Goal: Information Seeking & Learning: Learn about a topic

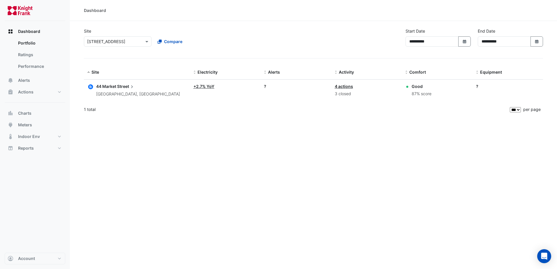
select select "***"
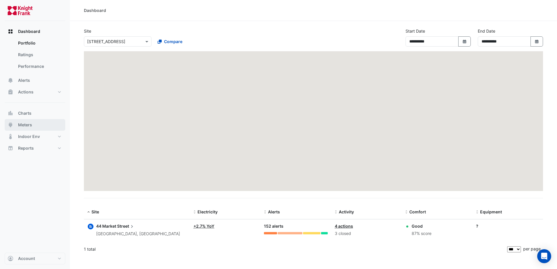
click at [32, 125] on span "Meters" at bounding box center [25, 125] width 14 height 6
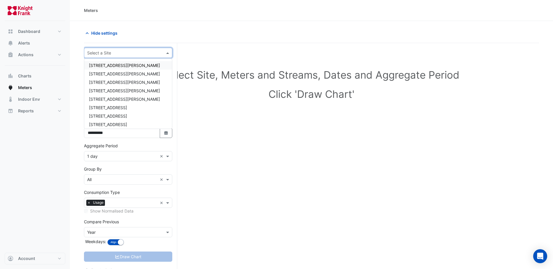
click at [131, 55] on input "text" at bounding box center [122, 53] width 70 height 6
click at [119, 113] on div "[STREET_ADDRESS]" at bounding box center [128, 116] width 88 height 8
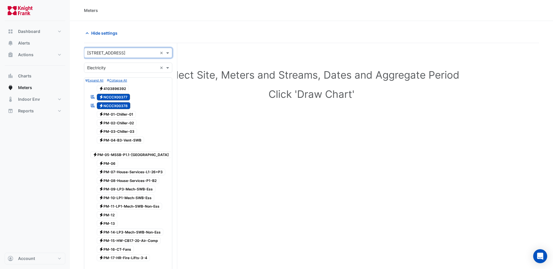
click at [120, 69] on input "text" at bounding box center [122, 68] width 70 height 6
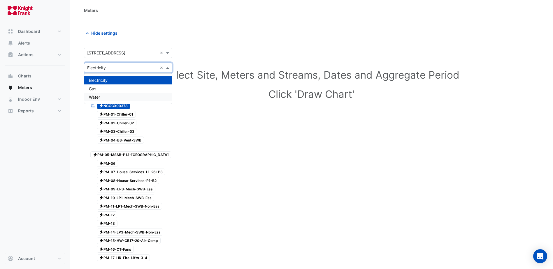
click at [110, 98] on div "Water" at bounding box center [128, 97] width 88 height 8
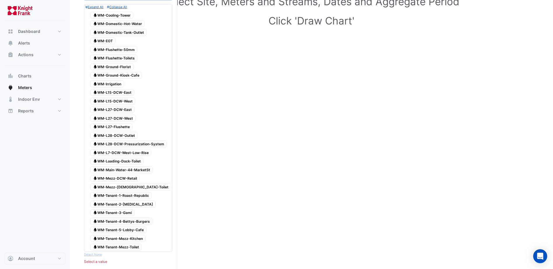
scroll to position [87, 0]
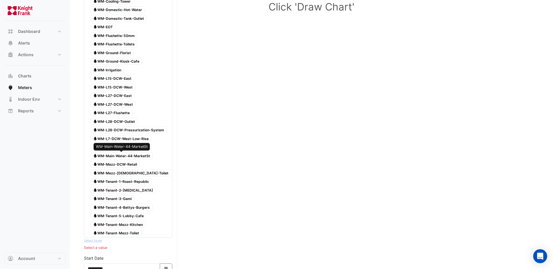
click at [137, 156] on span "Water WM-Main-Water-44-MarketSt" at bounding box center [121, 155] width 62 height 7
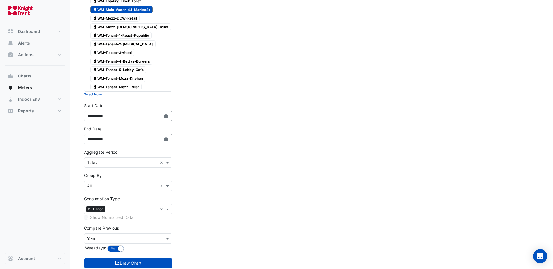
scroll to position [249, 0]
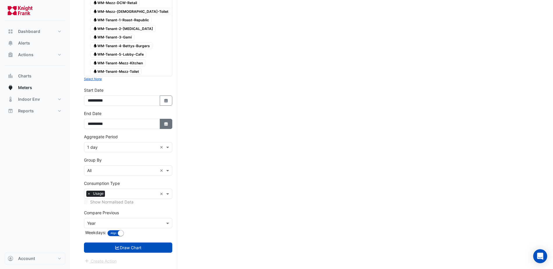
click at [167, 123] on icon "button" at bounding box center [165, 124] width 3 height 4
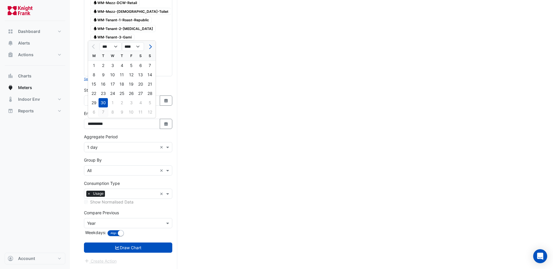
click at [102, 112] on div "7" at bounding box center [102, 111] width 9 height 9
type input "**********"
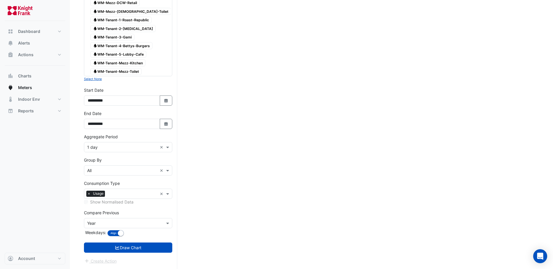
click at [133, 249] on button "Draw Chart" at bounding box center [128, 248] width 88 height 10
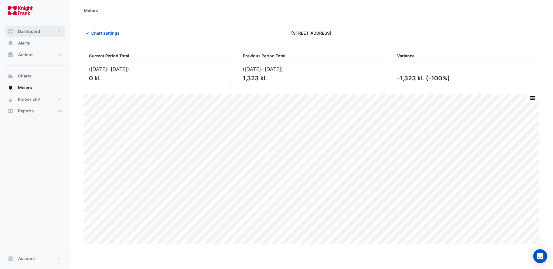
click at [31, 31] on span "Dashboard" at bounding box center [29, 32] width 22 height 6
select select "***"
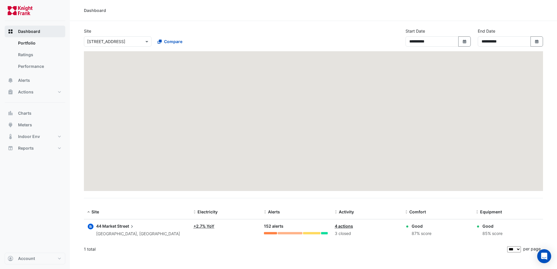
click at [31, 31] on span "Dashboard" at bounding box center [29, 32] width 22 height 6
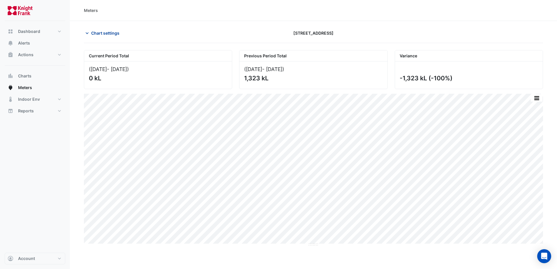
click at [101, 33] on span "Chart settings" at bounding box center [105, 33] width 28 height 6
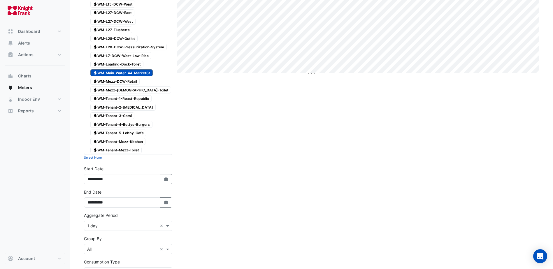
scroll to position [204, 0]
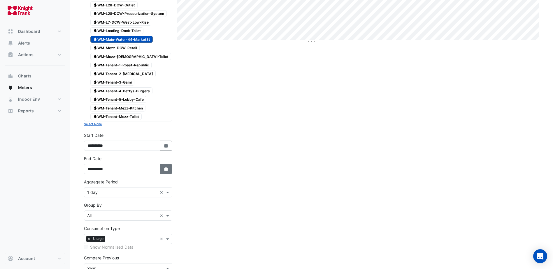
click at [165, 168] on icon "button" at bounding box center [165, 169] width 3 height 4
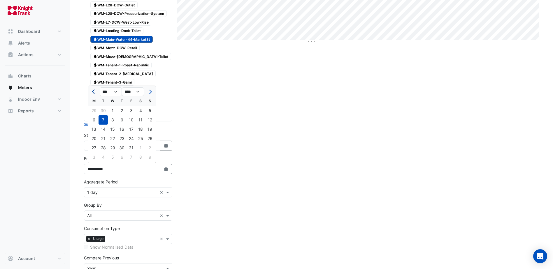
click at [94, 91] on span "Previous month" at bounding box center [94, 92] width 4 height 4
click at [94, 91] on div at bounding box center [94, 91] width 12 height 9
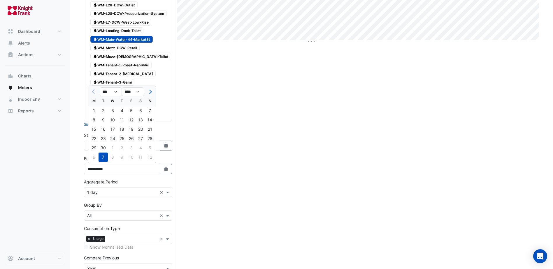
click at [94, 91] on div at bounding box center [94, 91] width 12 height 9
click at [138, 92] on select "**** **** **** **** **** **** **** **** **** **** ****" at bounding box center [133, 91] width 22 height 9
click at [149, 91] on span "Next month" at bounding box center [149, 92] width 4 height 4
click at [95, 91] on span "Previous month" at bounding box center [94, 92] width 4 height 4
select select "*"
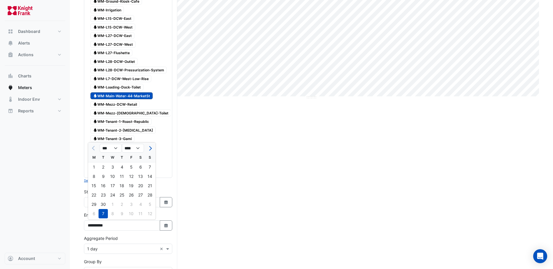
scroll to position [146, 0]
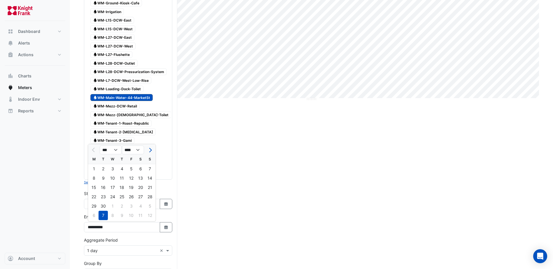
click at [167, 138] on div "Water WM-Tenant-3-Gami" at bounding box center [127, 141] width 85 height 8
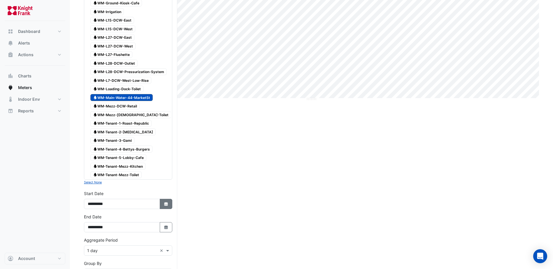
click at [167, 202] on fa-icon "Select Date" at bounding box center [165, 204] width 5 height 5
select select "*"
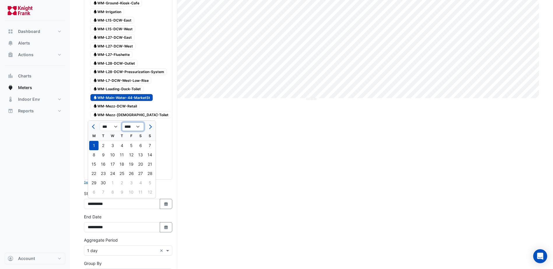
click at [138, 126] on select "**** **** **** **** **** **** **** **** **** **** ****" at bounding box center [133, 126] width 22 height 9
select select "****"
click at [122, 122] on select "**** **** **** **** **** **** **** **** **** **** ****" at bounding box center [133, 126] width 22 height 9
click at [150, 126] on span "Next month" at bounding box center [149, 127] width 4 height 4
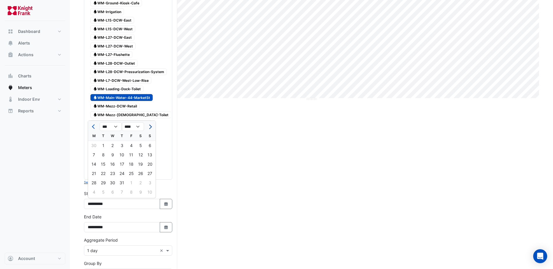
select select "**"
click at [142, 183] on div "30" at bounding box center [140, 182] width 9 height 9
type input "**********"
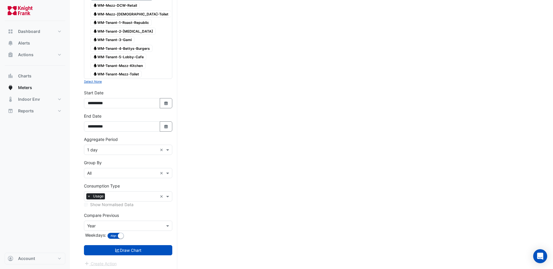
scroll to position [249, 0]
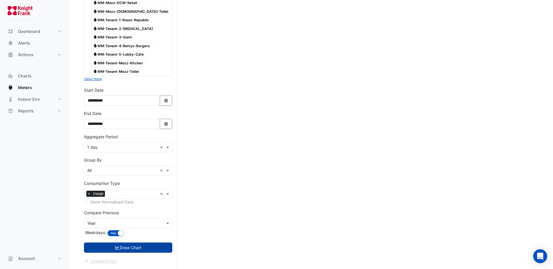
click at [128, 246] on button "Draw Chart" at bounding box center [128, 248] width 88 height 10
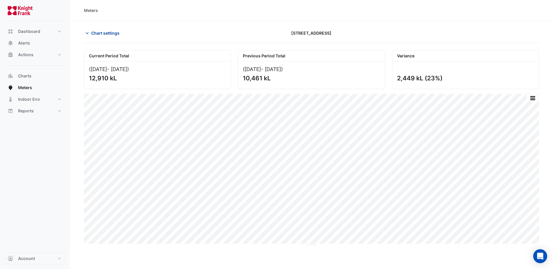
click at [106, 34] on span "Chart settings" at bounding box center [105, 33] width 28 height 6
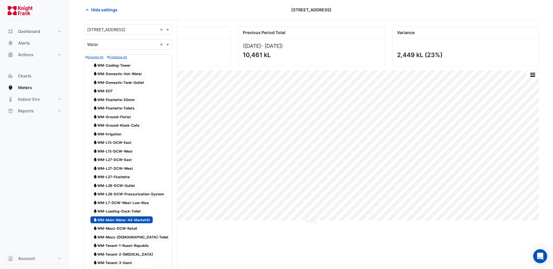
scroll to position [29, 0]
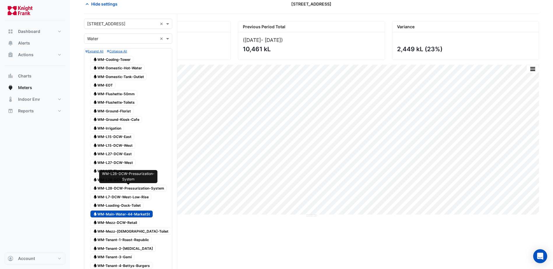
click at [126, 189] on span "Water WM-L28-DCW-Pressurization-System" at bounding box center [128, 188] width 76 height 7
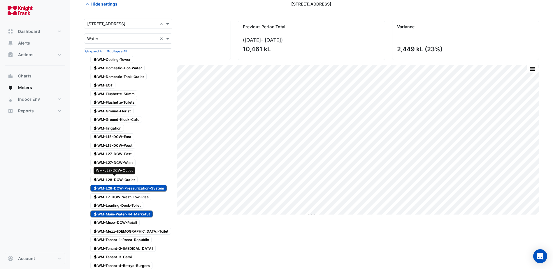
click at [103, 181] on span "Water WM-L28-DCW-Outlet" at bounding box center [113, 179] width 47 height 7
click at [120, 196] on span "Water WM-L7-DCW-West-Low-Rise" at bounding box center [120, 196] width 61 height 7
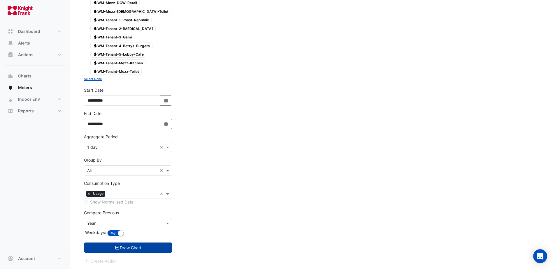
click at [142, 246] on button "Draw Chart" at bounding box center [128, 248] width 88 height 10
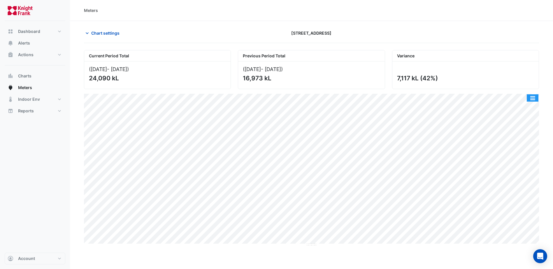
click at [533, 97] on button "button" at bounding box center [532, 97] width 12 height 7
click at [533, 96] on button "button" at bounding box center [532, 97] width 12 height 7
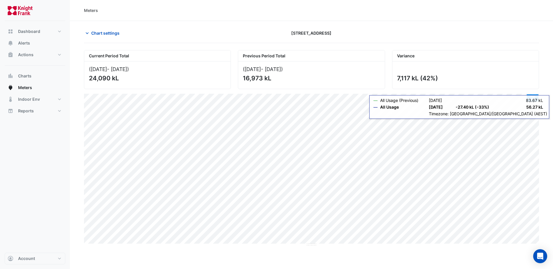
click at [533, 99] on button "button" at bounding box center [532, 97] width 12 height 7
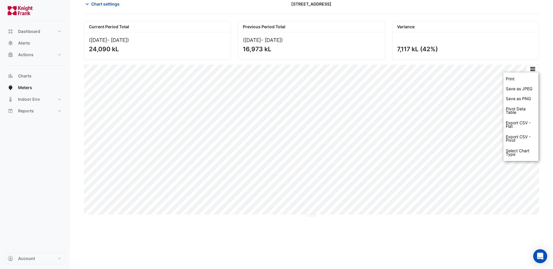
click at [543, 216] on section "Chart settings [STREET_ADDRESS] Current Period Total ([DATE] - [DATE] ) 24,090 …" at bounding box center [311, 240] width 483 height 497
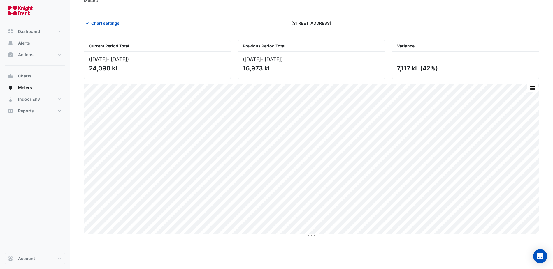
scroll to position [0, 0]
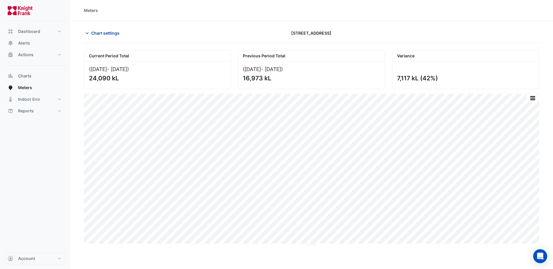
click at [107, 35] on span "Chart settings" at bounding box center [105, 33] width 28 height 6
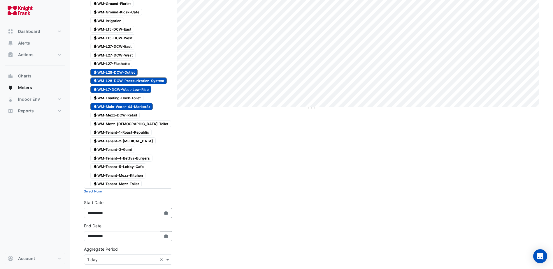
scroll to position [146, 0]
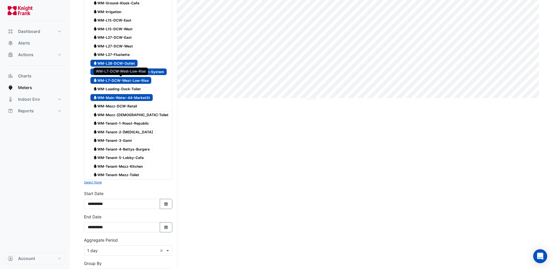
click at [120, 80] on span "Water WM-L7-DCW-West-Low-Rise" at bounding box center [120, 80] width 61 height 7
click at [119, 72] on span "Water WM-L28-DCW-Pressurization-System" at bounding box center [128, 71] width 76 height 7
click at [117, 64] on span "Water WM-L28-DCW-Outlet" at bounding box center [113, 63] width 47 height 7
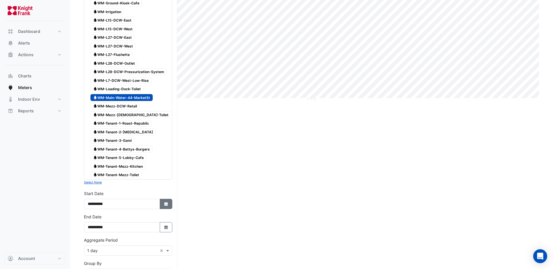
click at [165, 203] on icon "button" at bounding box center [165, 204] width 3 height 4
select select "**"
select select "****"
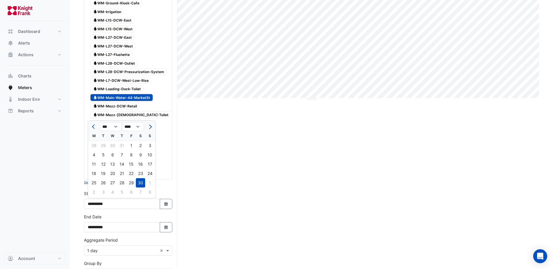
click at [150, 125] on span "Next month" at bounding box center [149, 127] width 4 height 4
select select "*"
select select "****"
click at [150, 125] on span "Next month" at bounding box center [149, 127] width 4 height 4
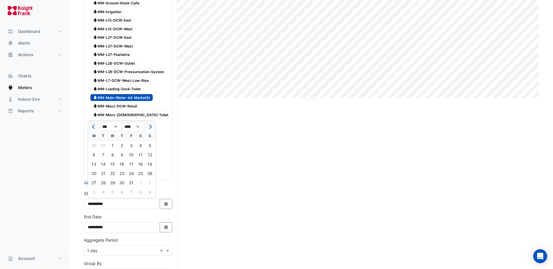
select select "*"
click at [139, 144] on div "1" at bounding box center [140, 145] width 9 height 9
type input "**********"
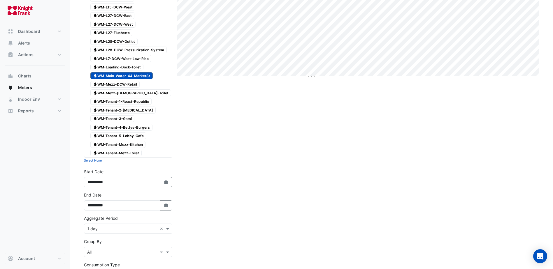
scroll to position [233, 0]
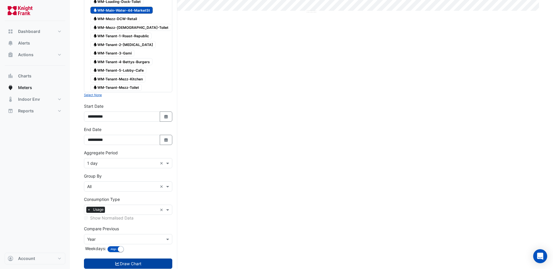
click at [131, 264] on button "Draw Chart" at bounding box center [128, 264] width 88 height 10
